Goal: Task Accomplishment & Management: Manage account settings

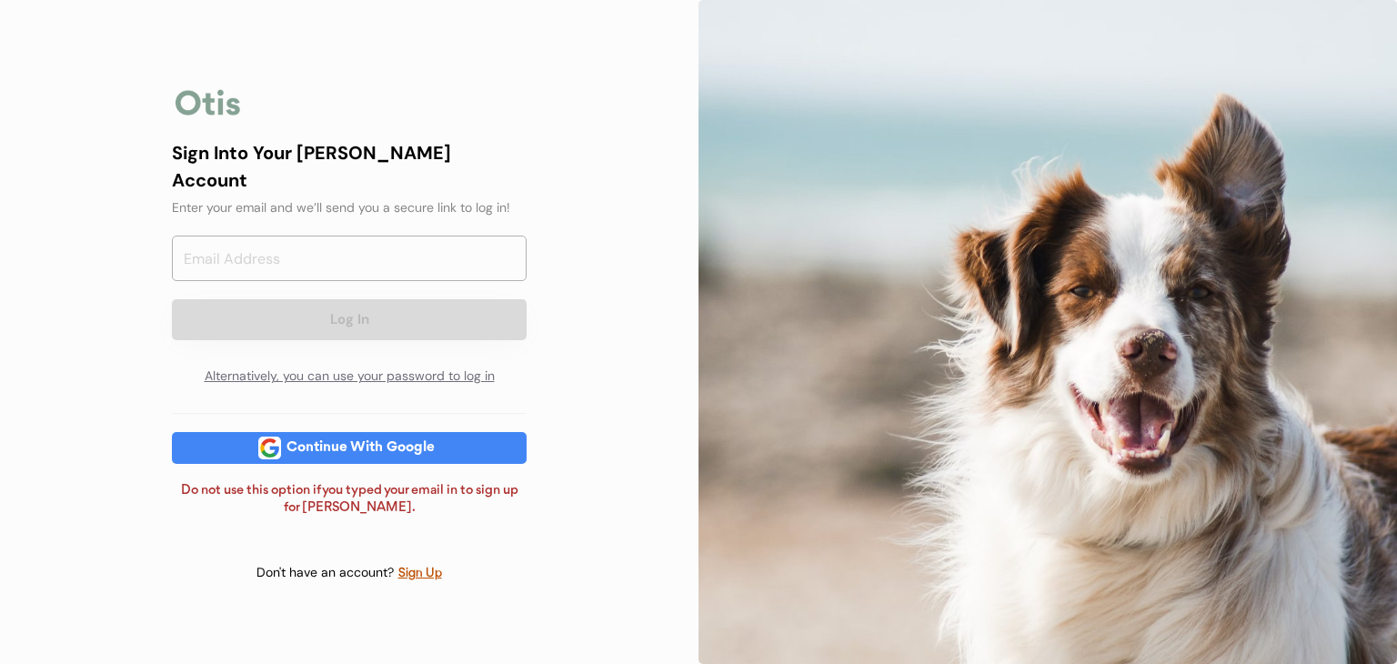
click at [397, 441] on div "Continue With Google" at bounding box center [360, 448] width 159 height 14
click at [342, 236] on input "email" at bounding box center [349, 258] width 355 height 45
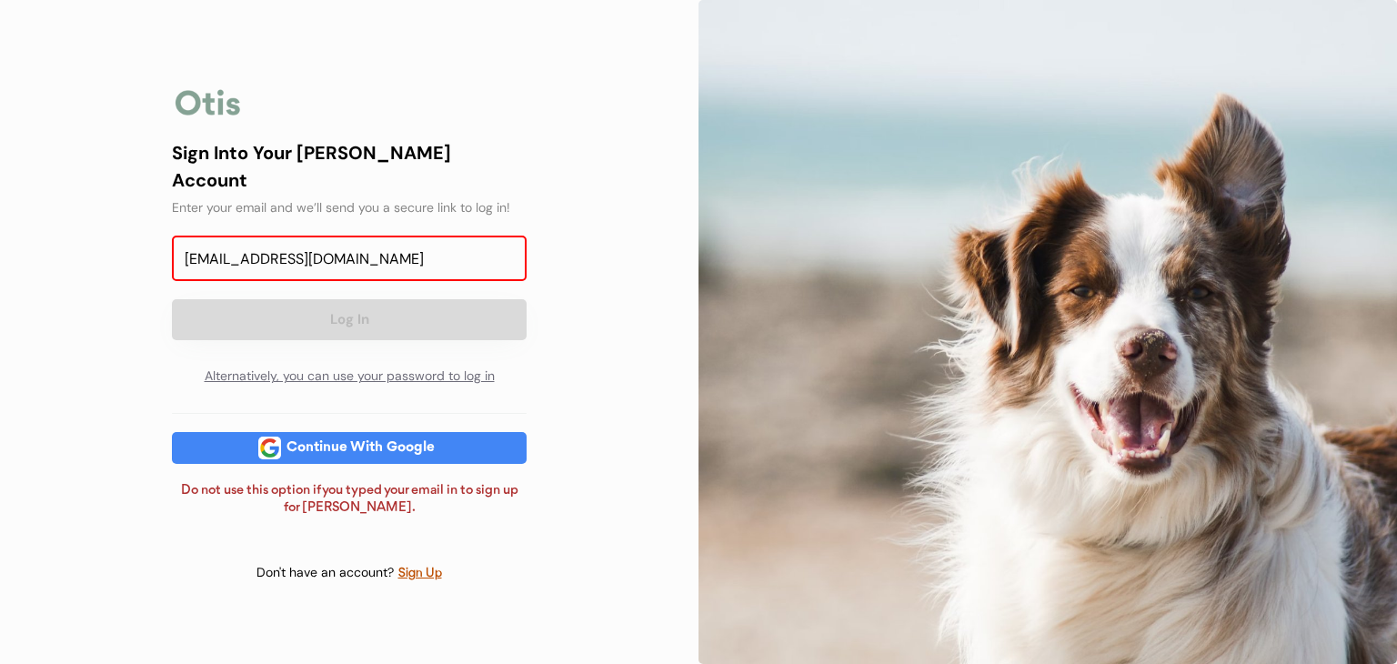
type input "thelmaestes8@gmail.com"
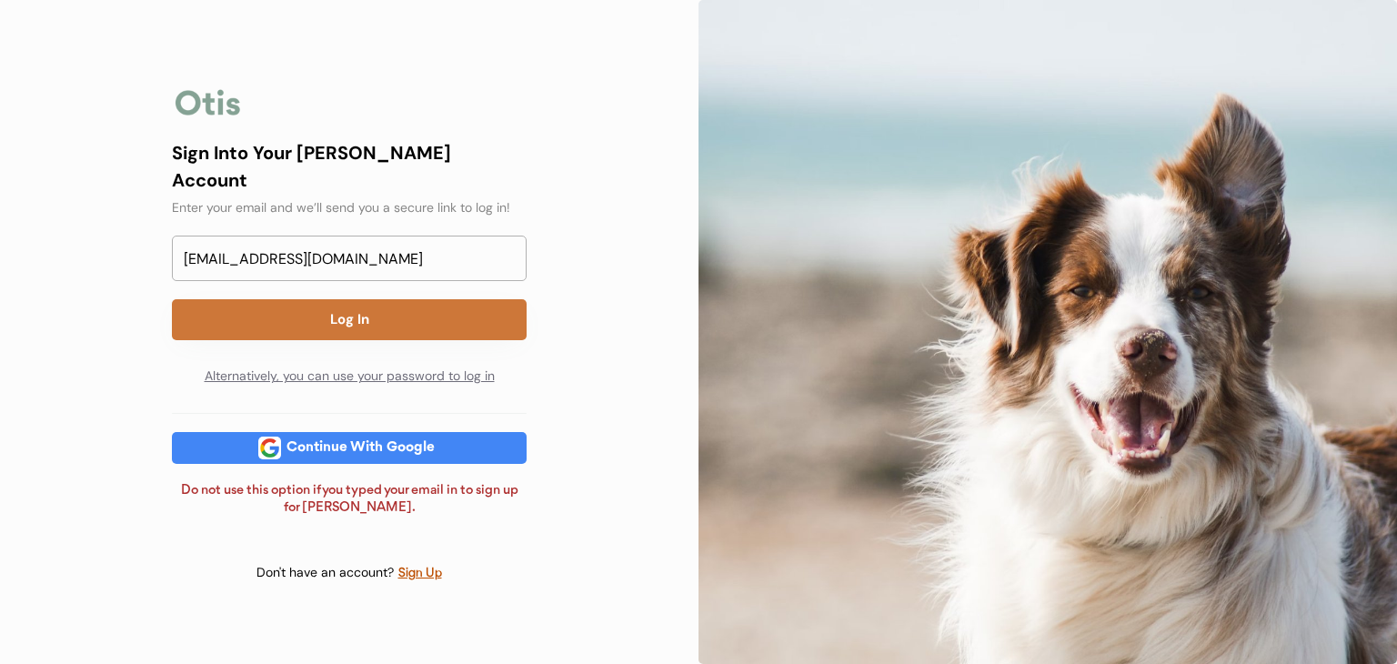
click at [349, 303] on button "Log In" at bounding box center [349, 319] width 355 height 41
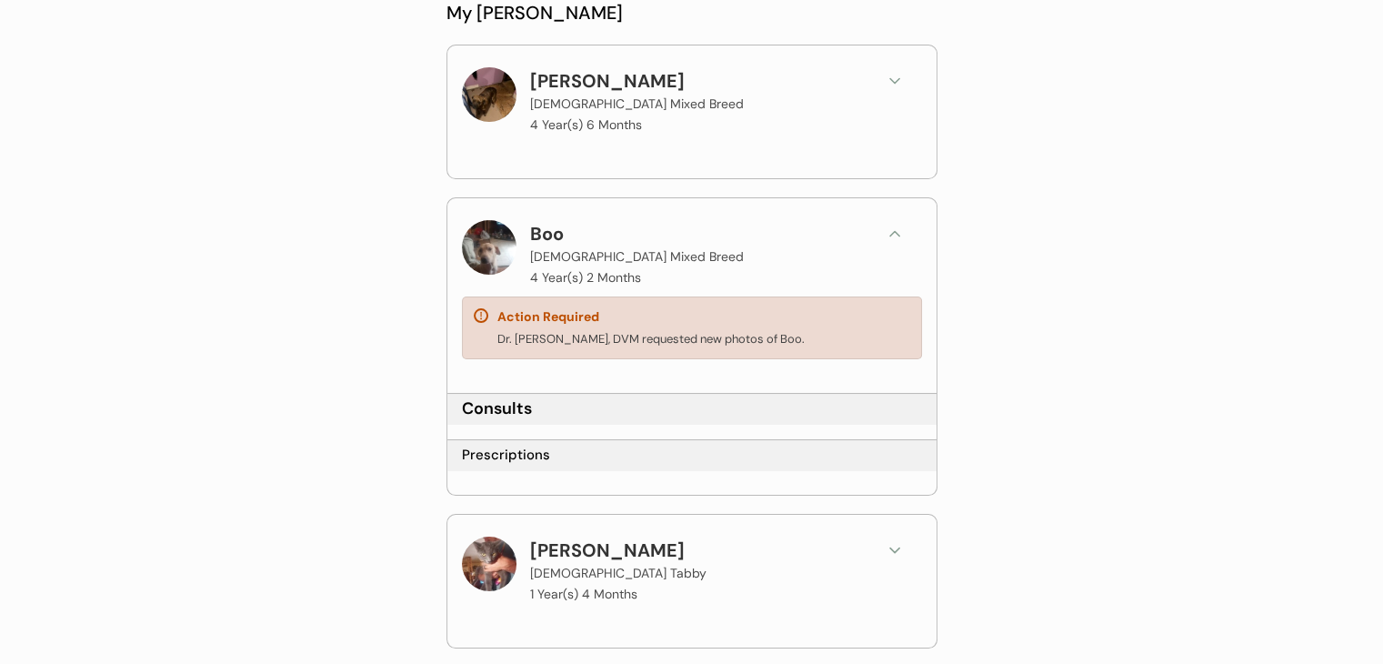
scroll to position [215, 0]
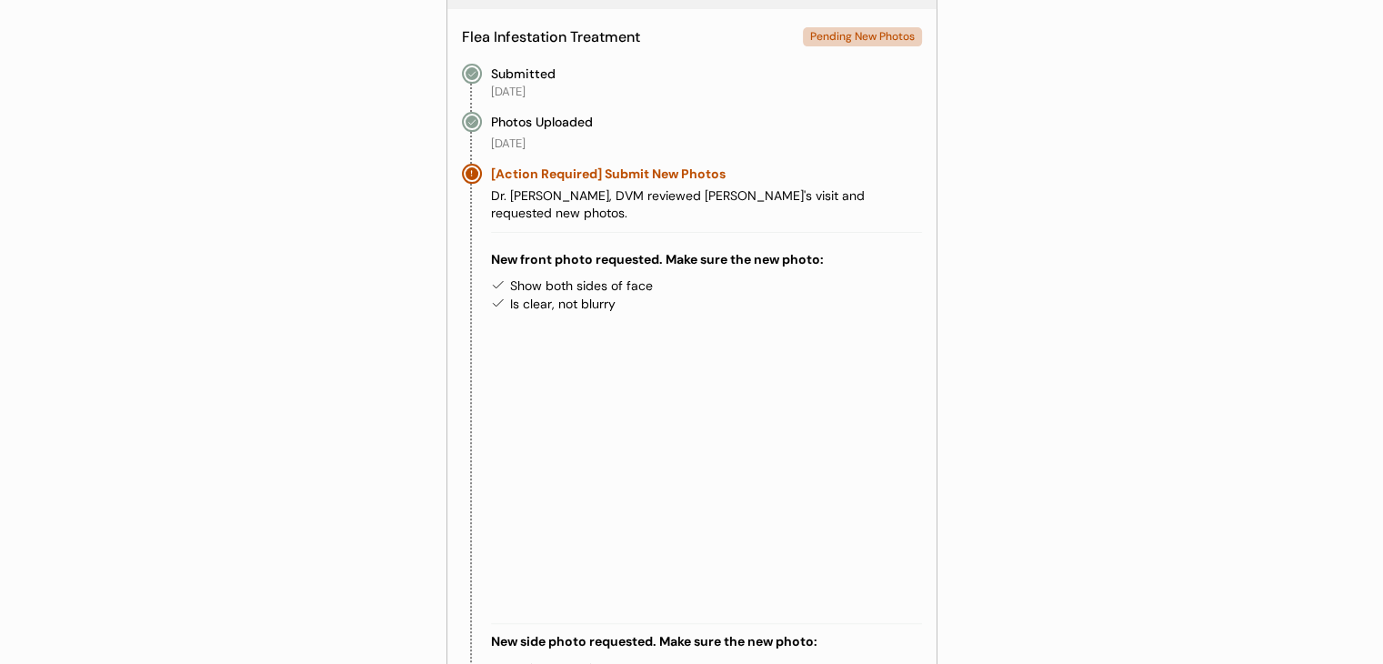
click at [853, 277] on div "Show both sides of face" at bounding box center [716, 286] width 412 height 18
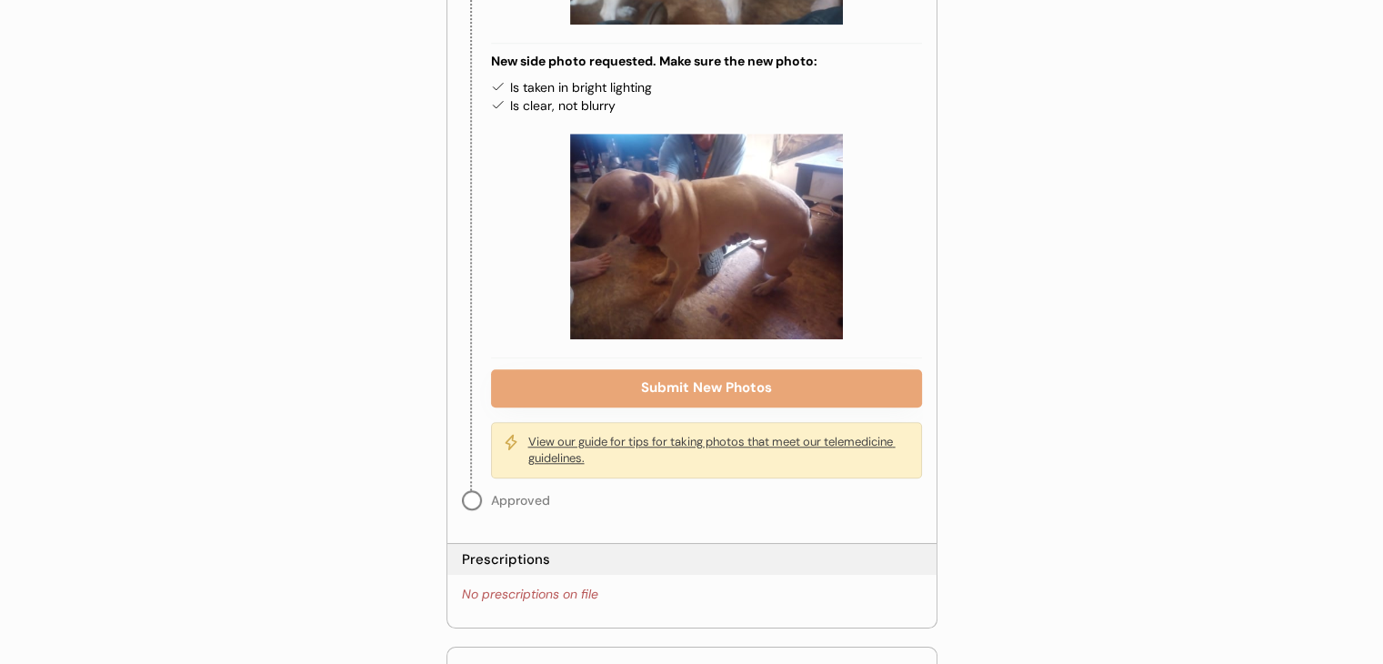
scroll to position [1597, 0]
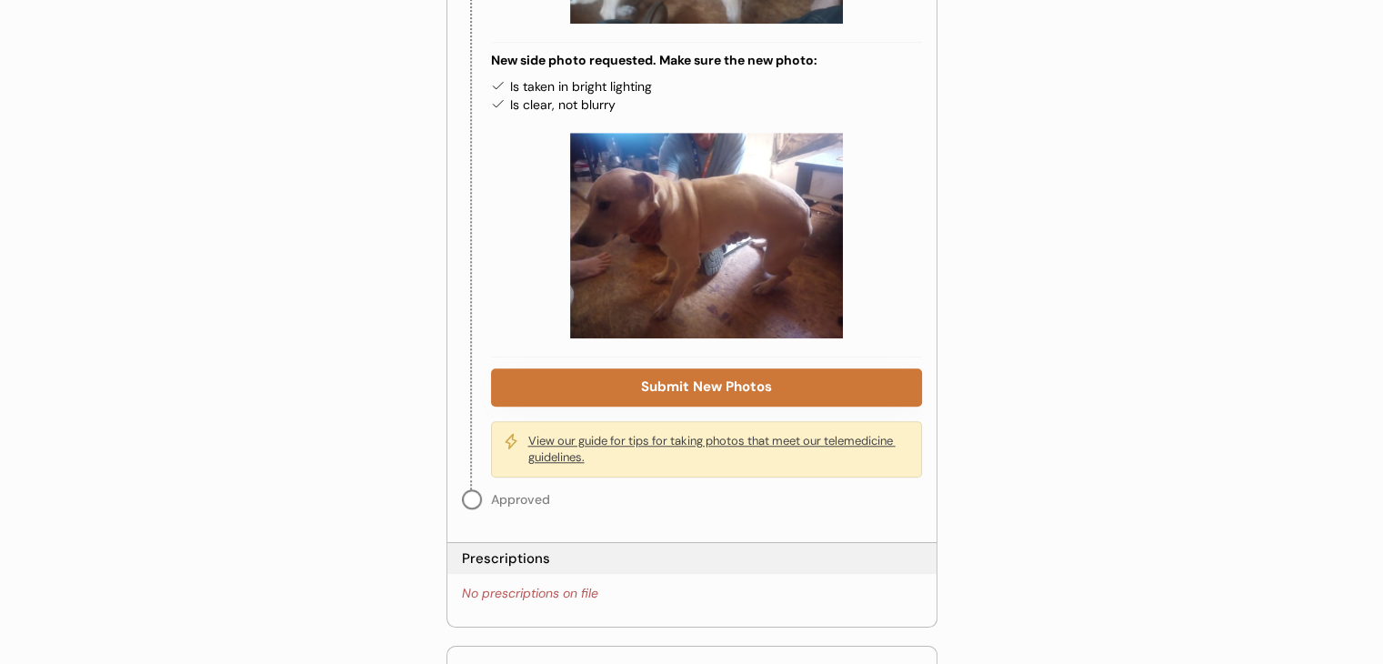
click at [761, 368] on button "Submit New Photos" at bounding box center [706, 387] width 431 height 38
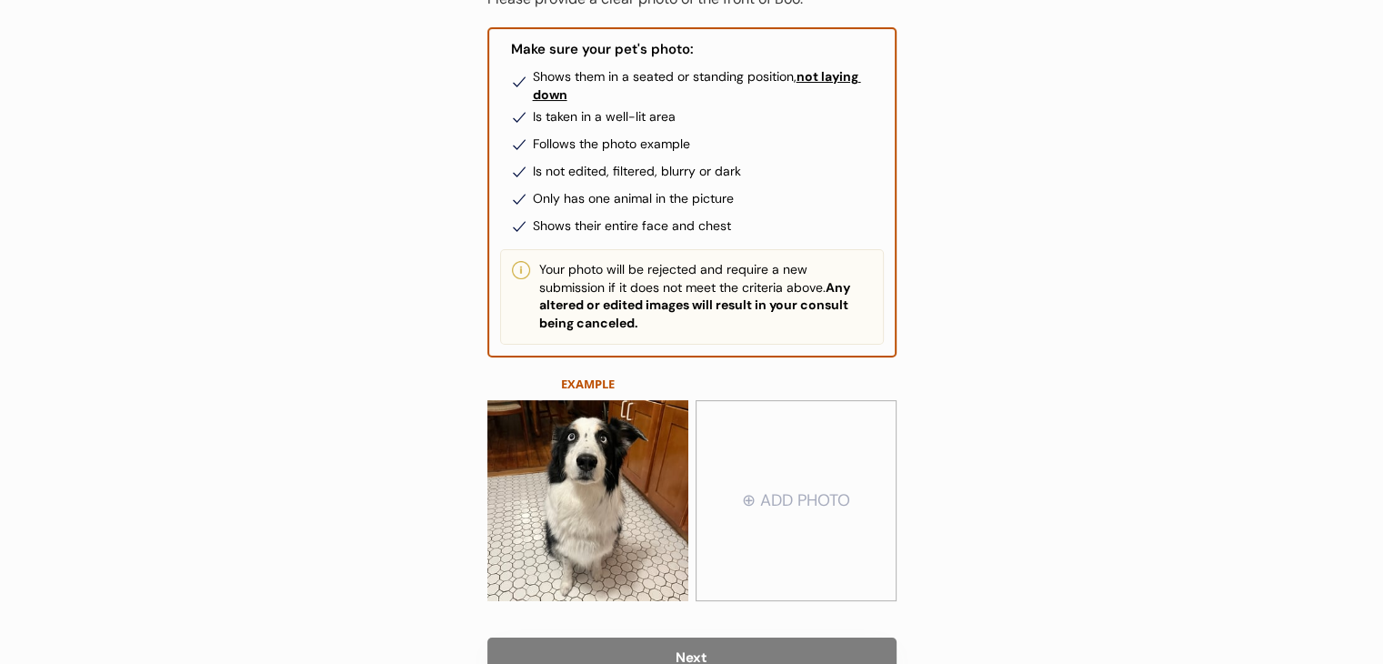
scroll to position [327, 0]
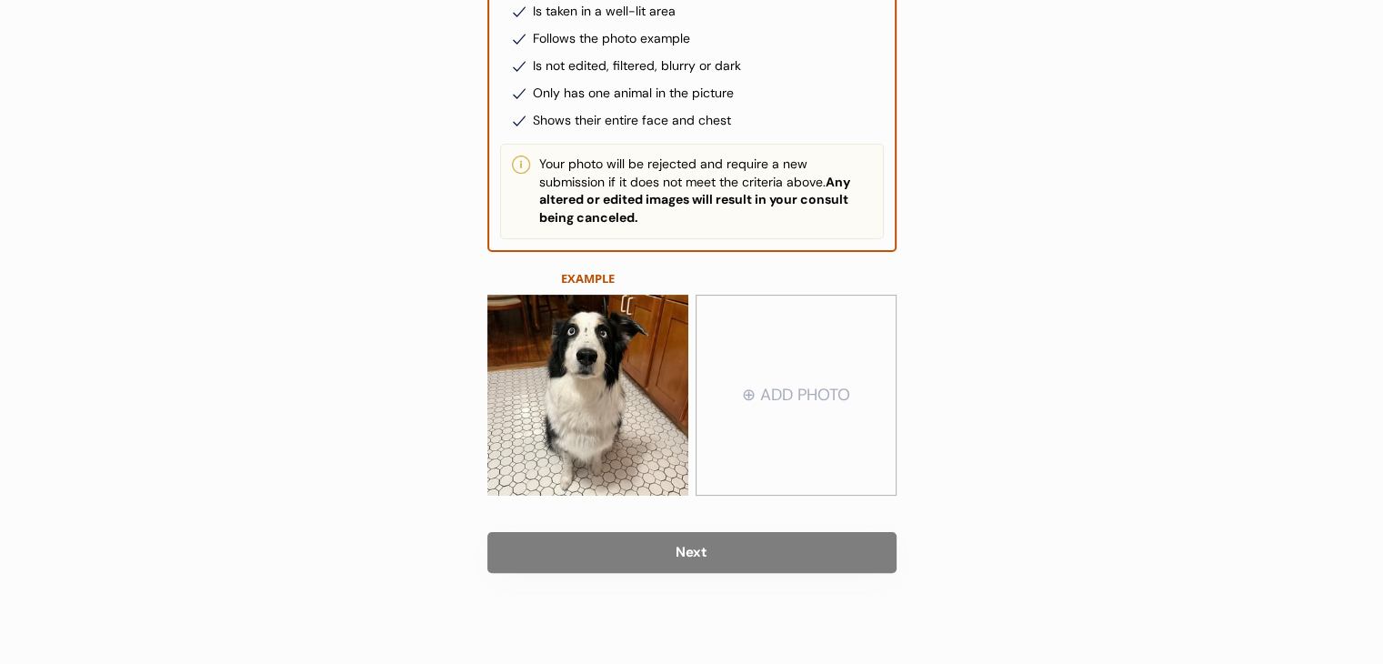
click at [894, 378] on input "file" at bounding box center [796, 396] width 199 height 198
type input "C:\fakepath\BooFront.jpg"
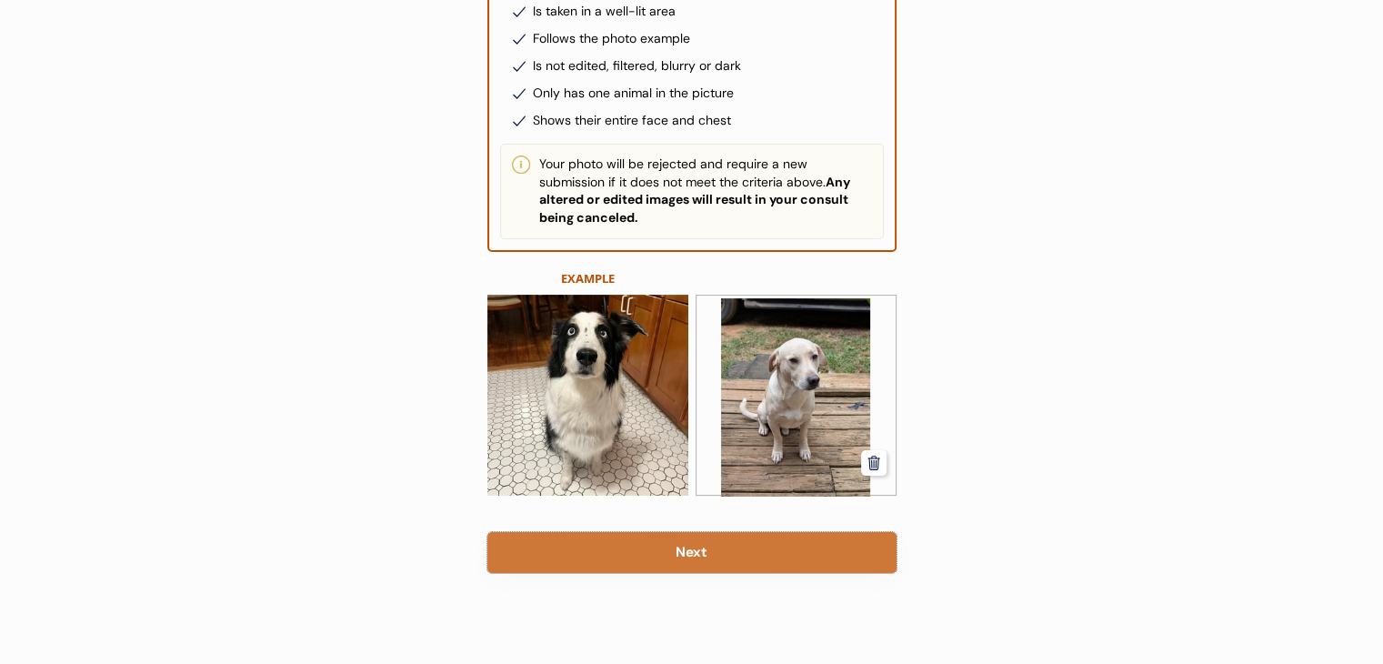
click at [757, 547] on button "Next" at bounding box center [692, 552] width 409 height 41
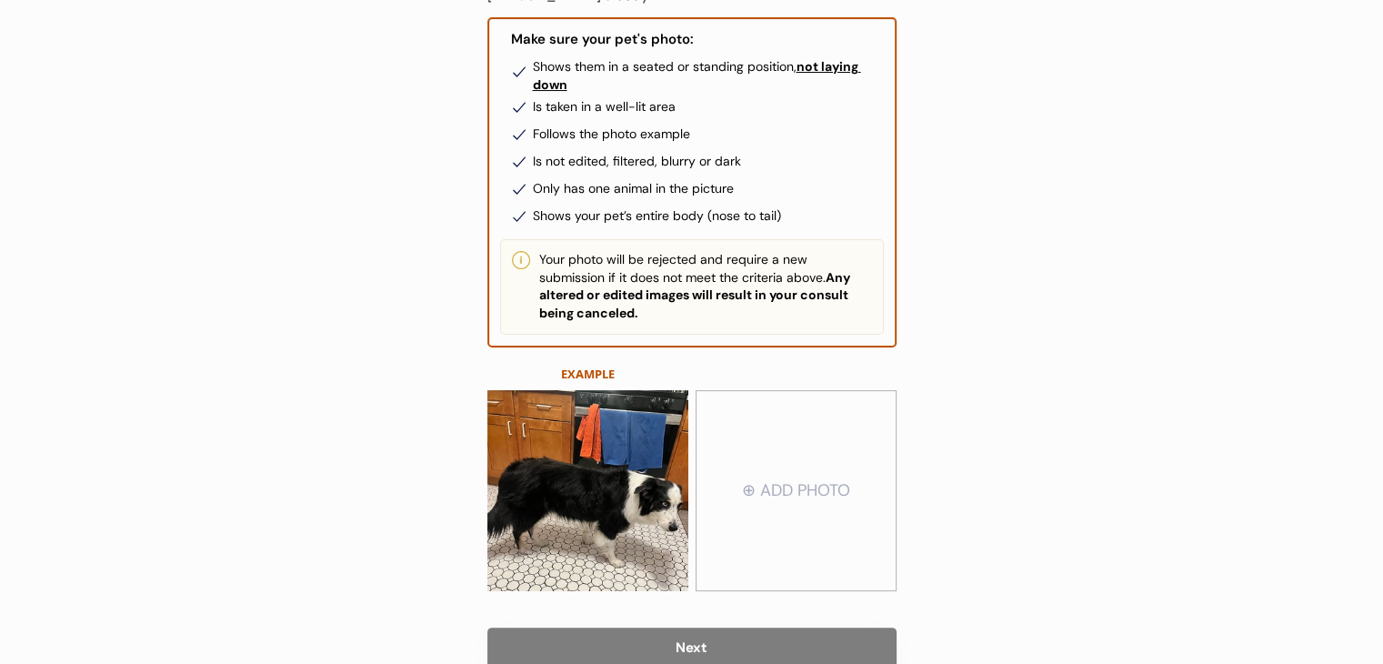
scroll to position [251, 0]
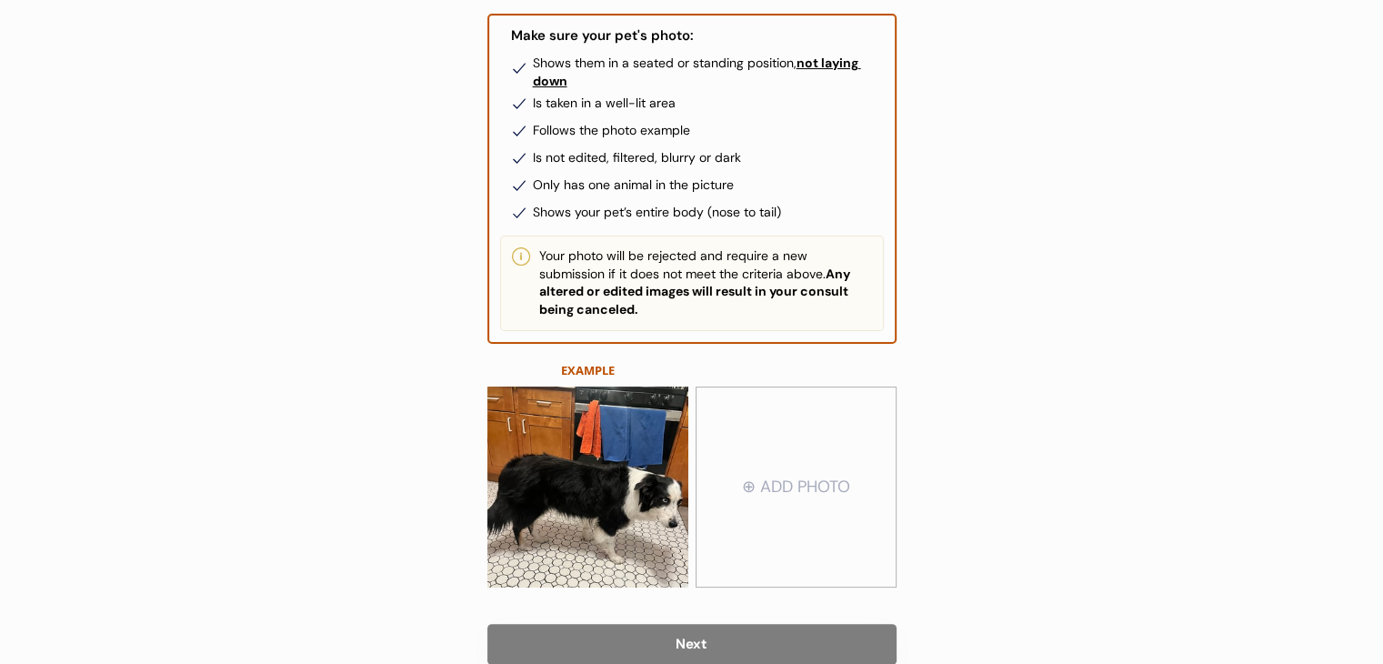
click at [814, 472] on input "file" at bounding box center [796, 487] width 199 height 198
type input "C:\fakepath\BooSide2.jpg"
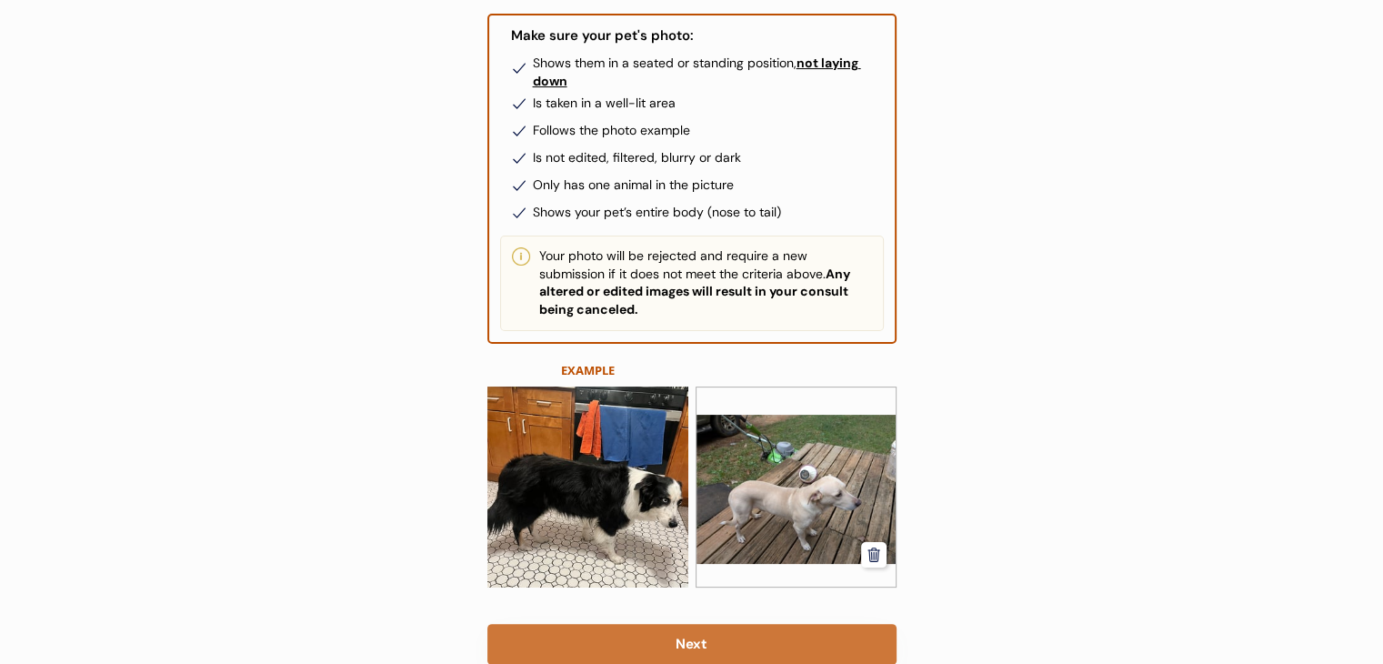
click at [705, 630] on button "Next" at bounding box center [692, 644] width 409 height 41
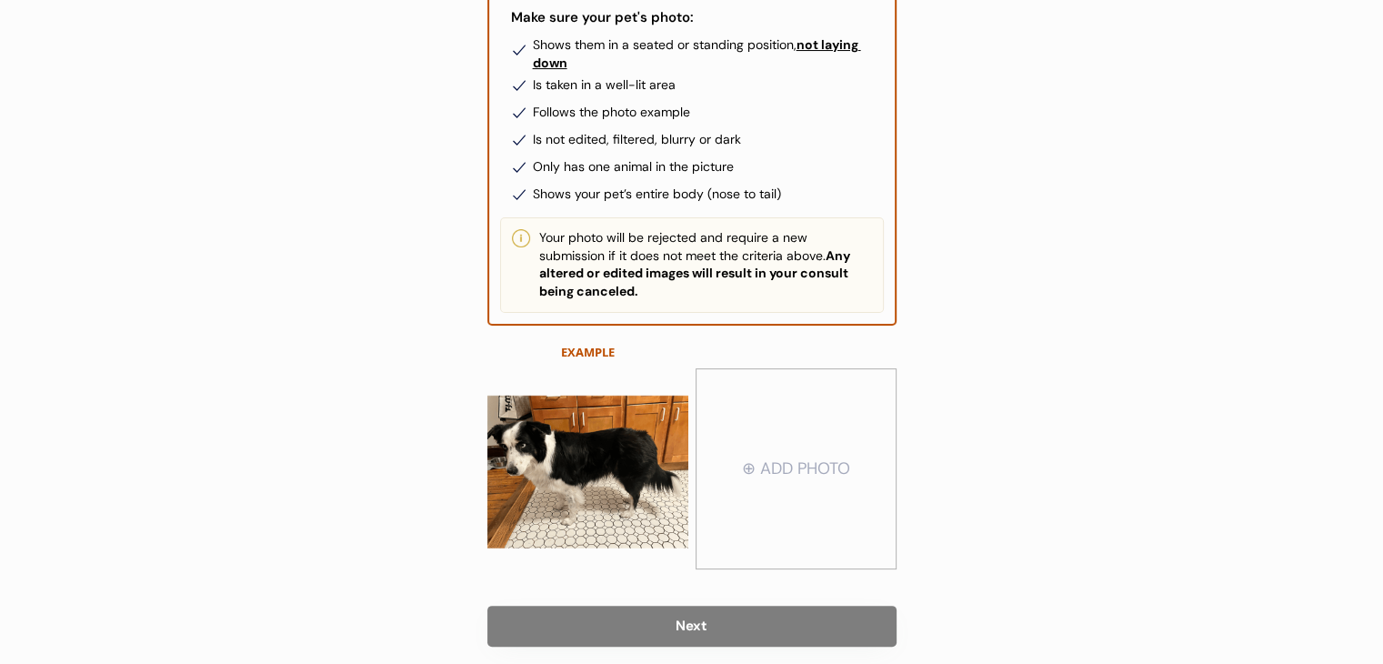
scroll to position [273, 0]
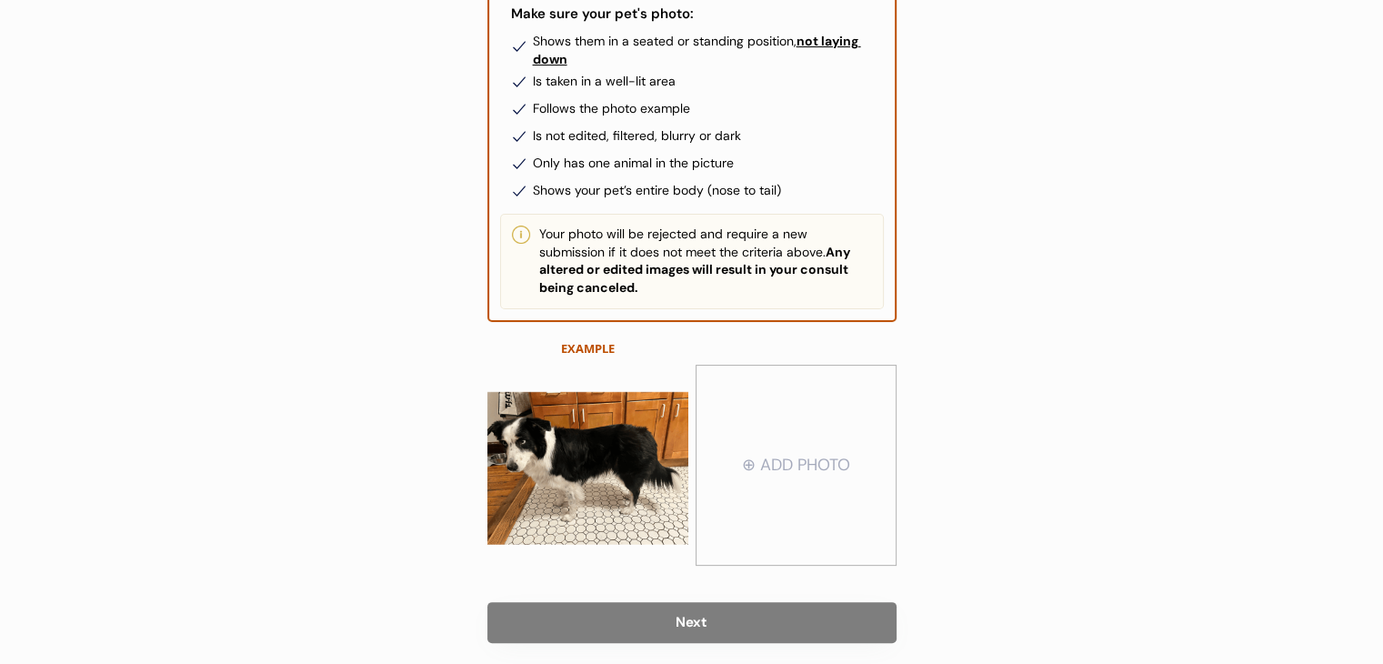
click at [744, 488] on input "file" at bounding box center [796, 466] width 199 height 198
type input "C:\fakepath\BooSide.jpg"
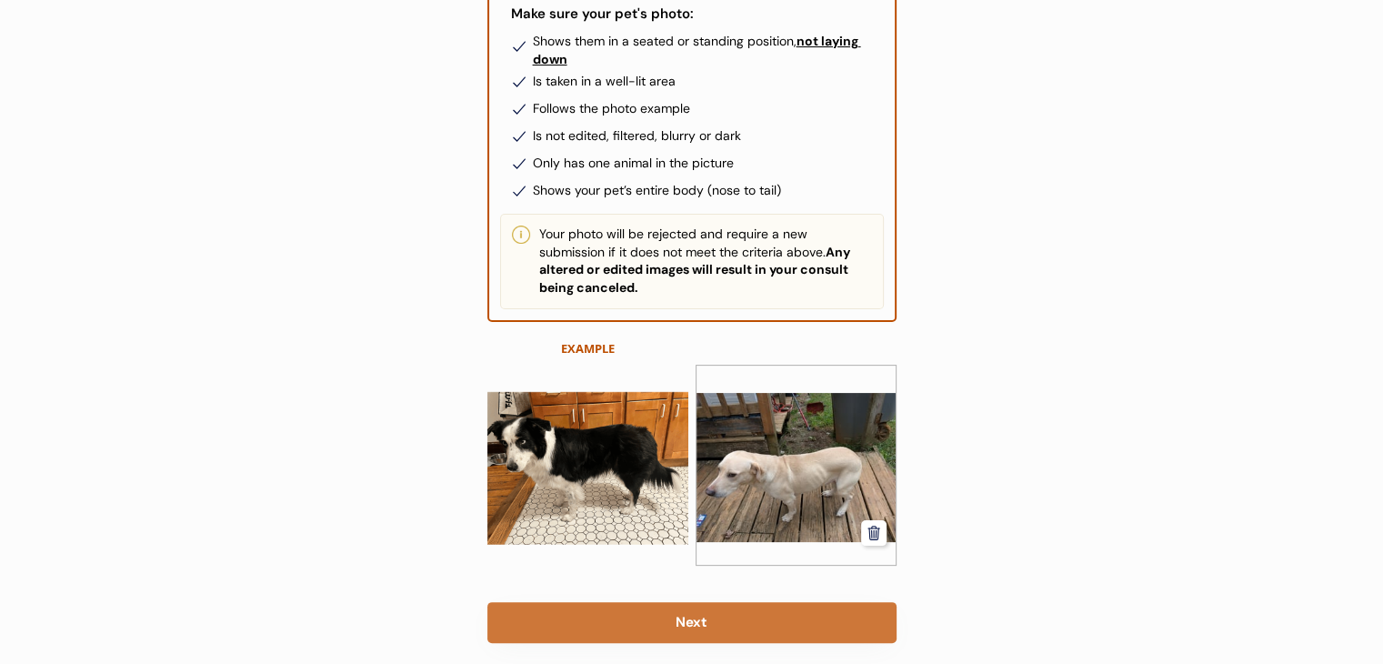
click at [695, 602] on button "Next" at bounding box center [692, 622] width 409 height 41
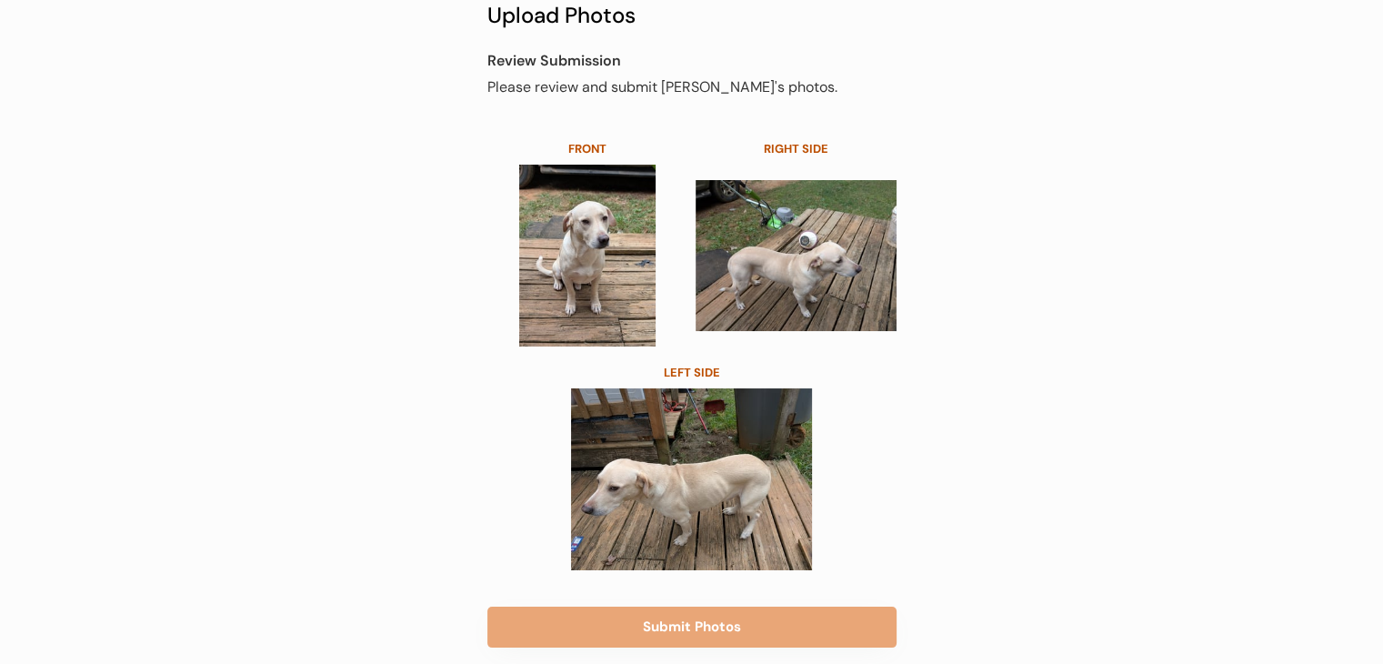
scroll to position [182, 0]
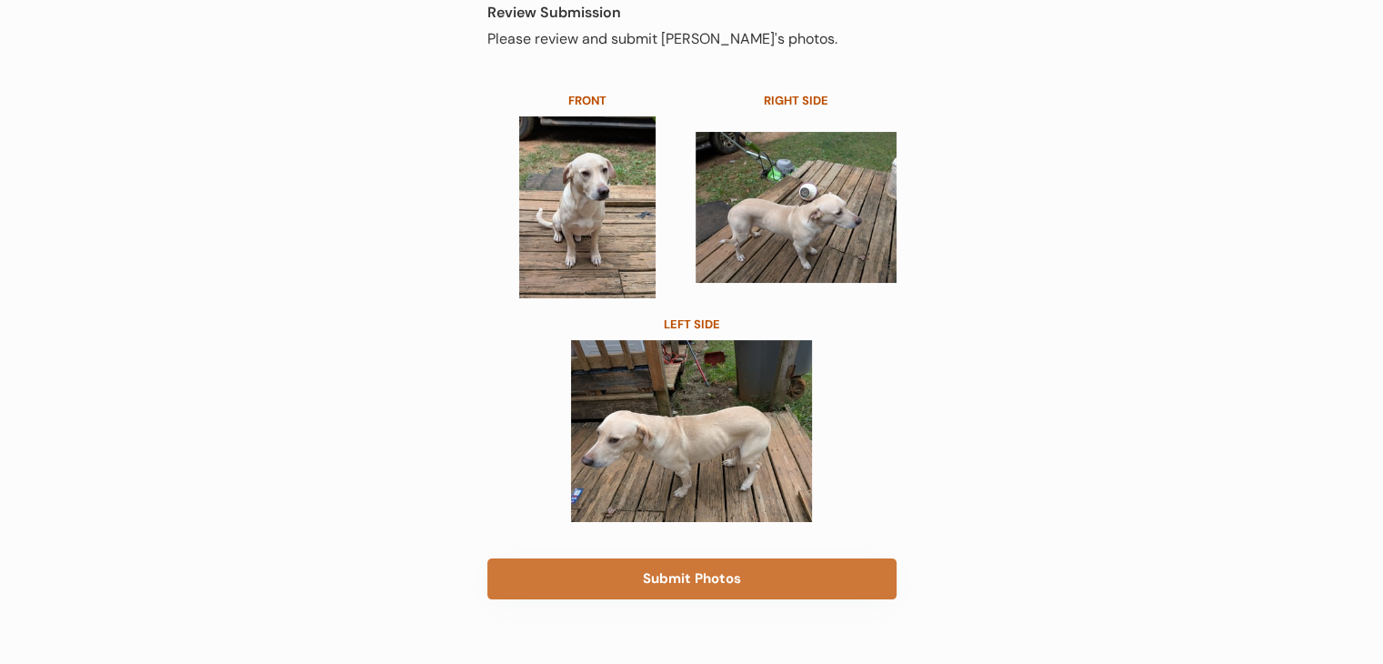
click at [699, 578] on button "Submit Photos" at bounding box center [692, 578] width 409 height 41
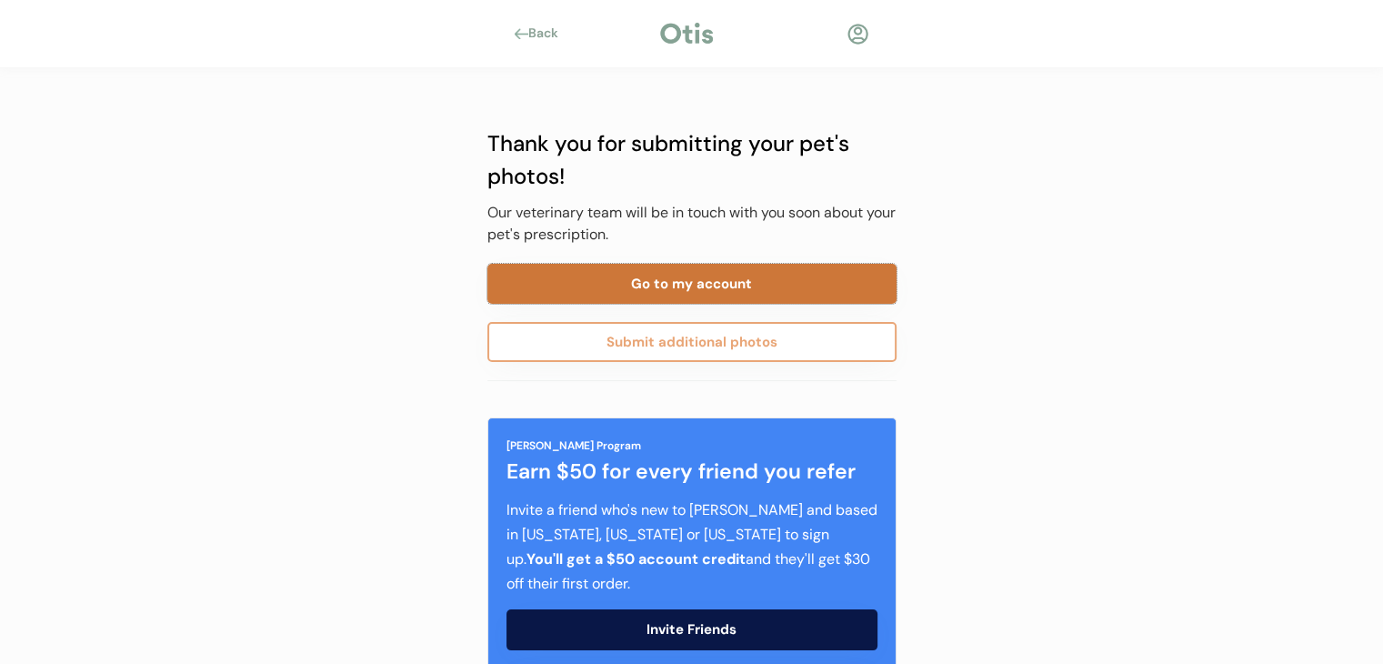
click at [786, 288] on button "Go to my account" at bounding box center [692, 284] width 409 height 40
